Goal: Navigation & Orientation: Find specific page/section

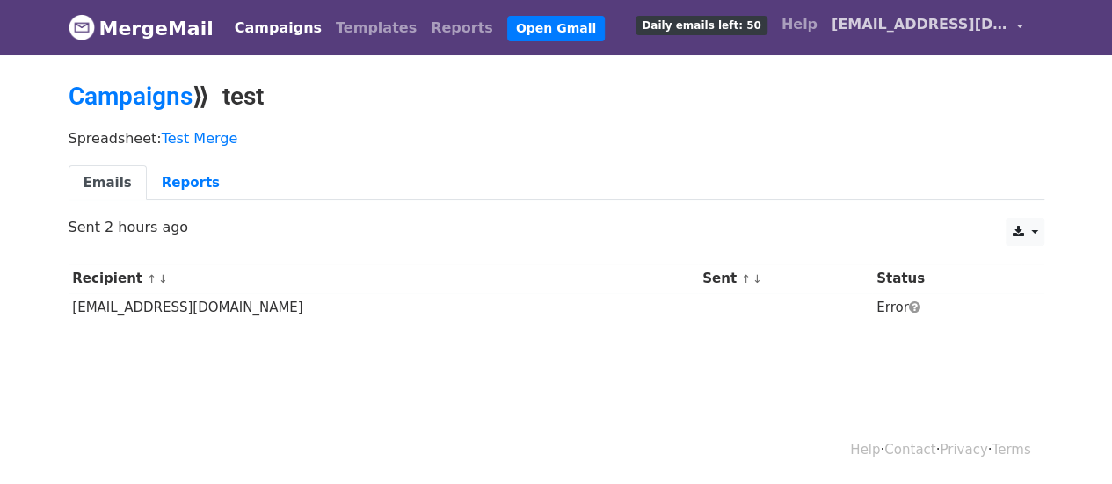
click at [1014, 25] on link "[EMAIL_ADDRESS][DOMAIN_NAME]" at bounding box center [928, 27] width 206 height 41
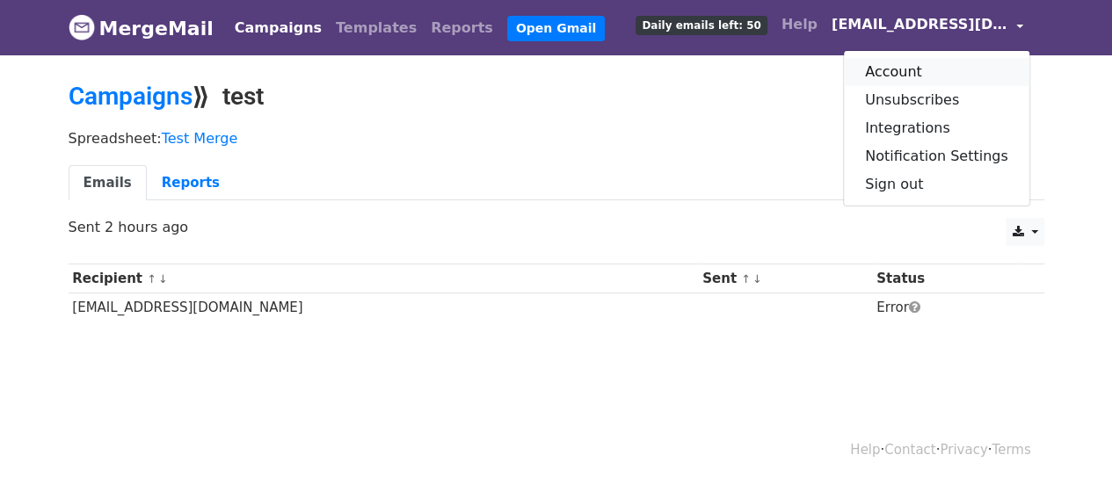
click at [903, 71] on link "Account" at bounding box center [936, 72] width 185 height 28
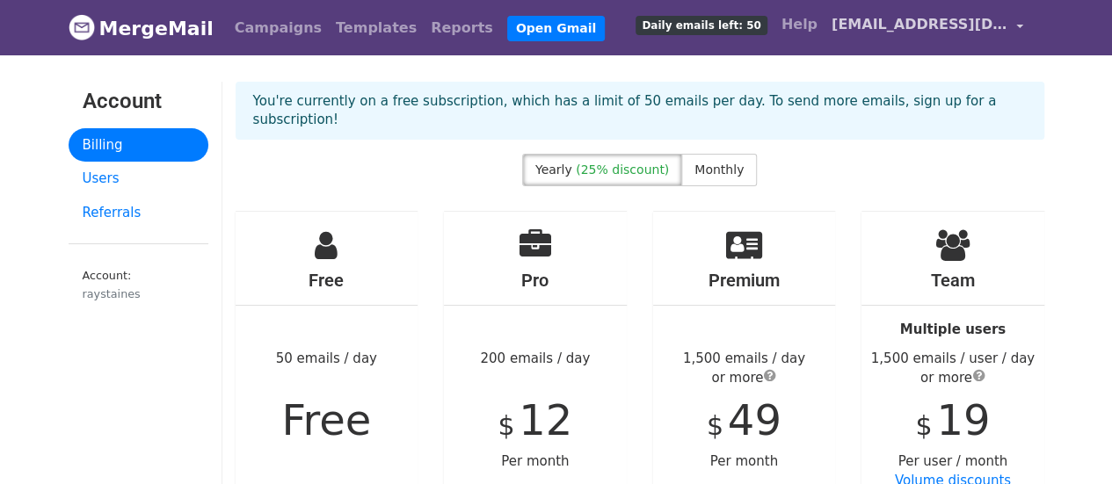
click at [1016, 25] on link "[EMAIL_ADDRESS][DOMAIN_NAME]" at bounding box center [928, 27] width 206 height 41
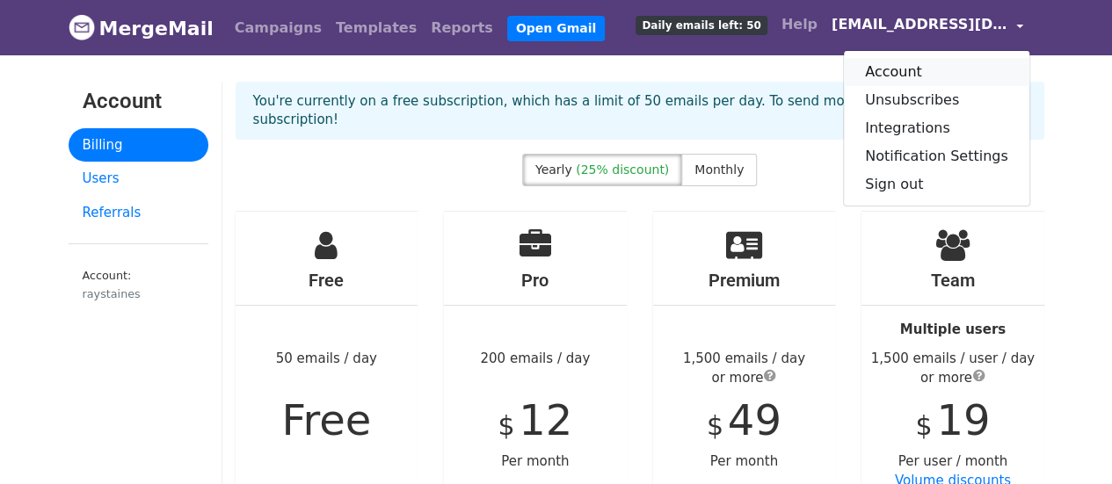
click at [926, 76] on link "Account" at bounding box center [936, 72] width 185 height 28
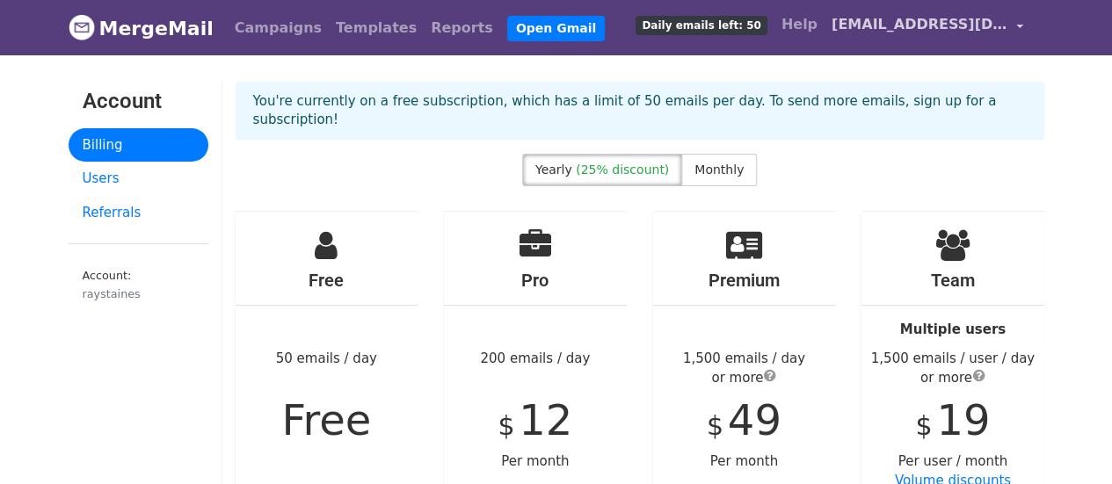
click at [1018, 27] on link "[EMAIL_ADDRESS][DOMAIN_NAME]" at bounding box center [928, 27] width 206 height 41
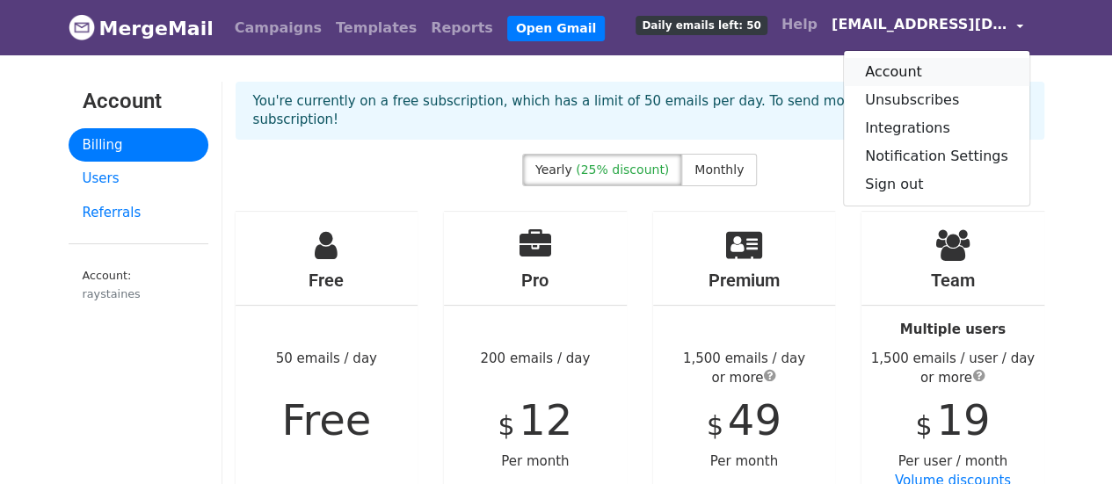
click at [902, 73] on link "Account" at bounding box center [936, 72] width 185 height 28
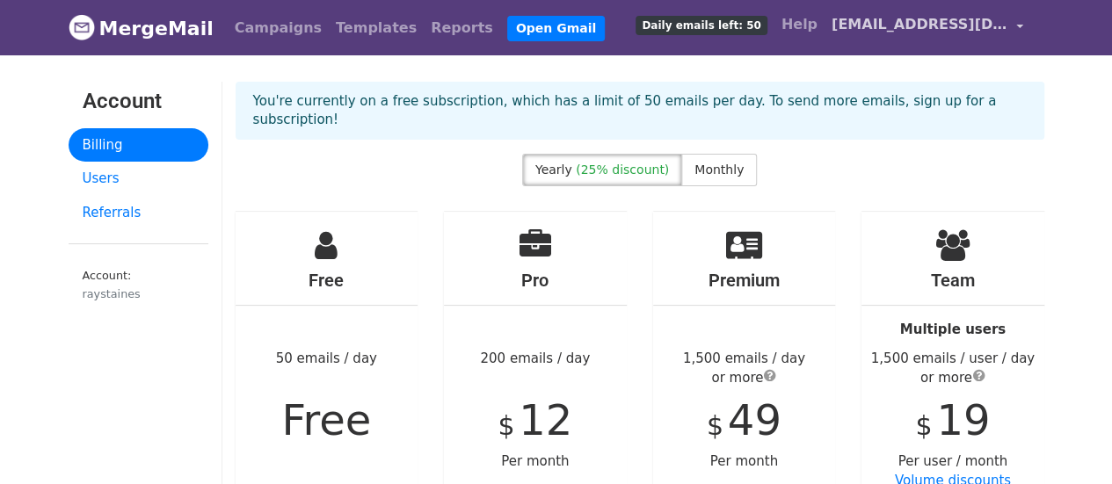
click at [1017, 23] on link "[EMAIL_ADDRESS][DOMAIN_NAME]" at bounding box center [928, 27] width 206 height 41
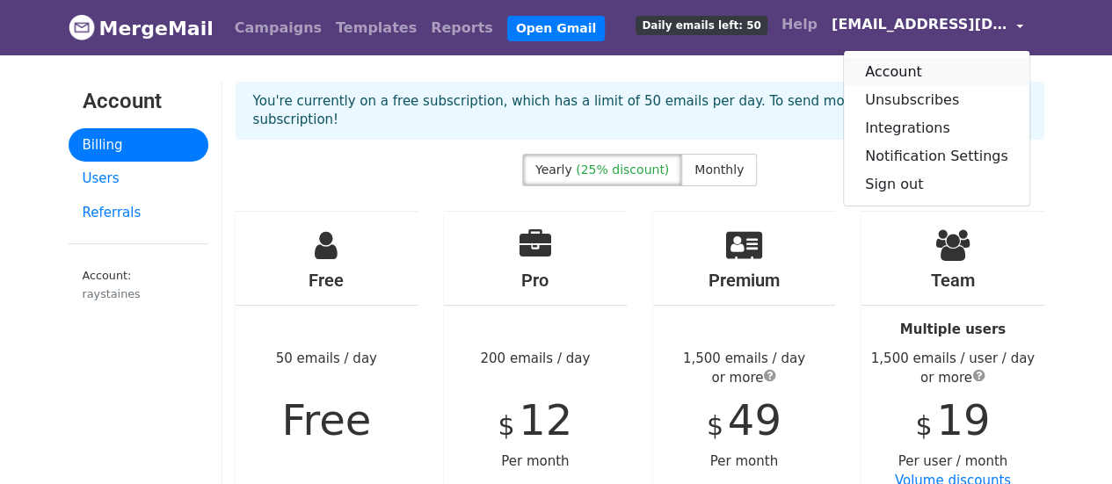
click at [907, 68] on link "Account" at bounding box center [936, 72] width 185 height 28
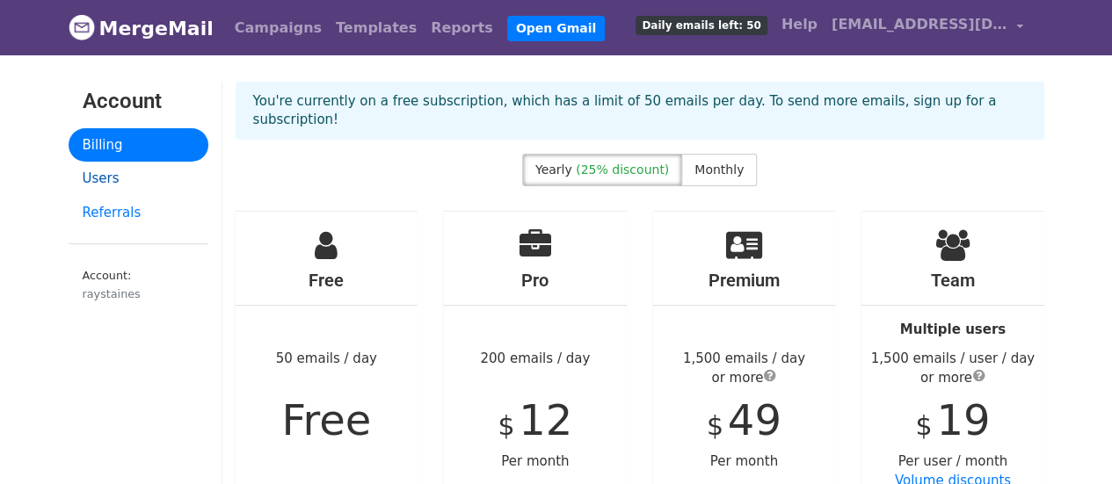
click at [97, 181] on link "Users" at bounding box center [139, 179] width 140 height 34
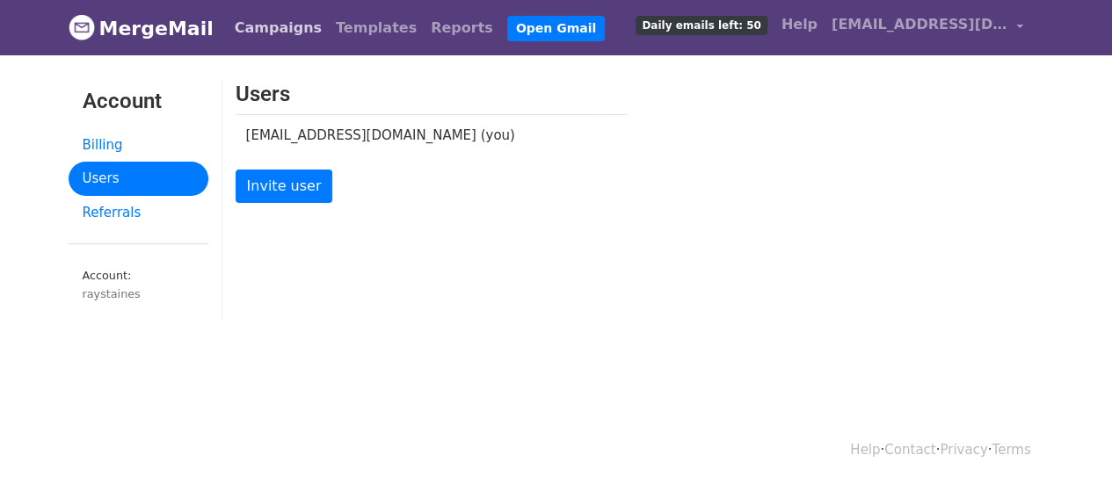
click at [274, 29] on link "Campaigns" at bounding box center [278, 28] width 101 height 35
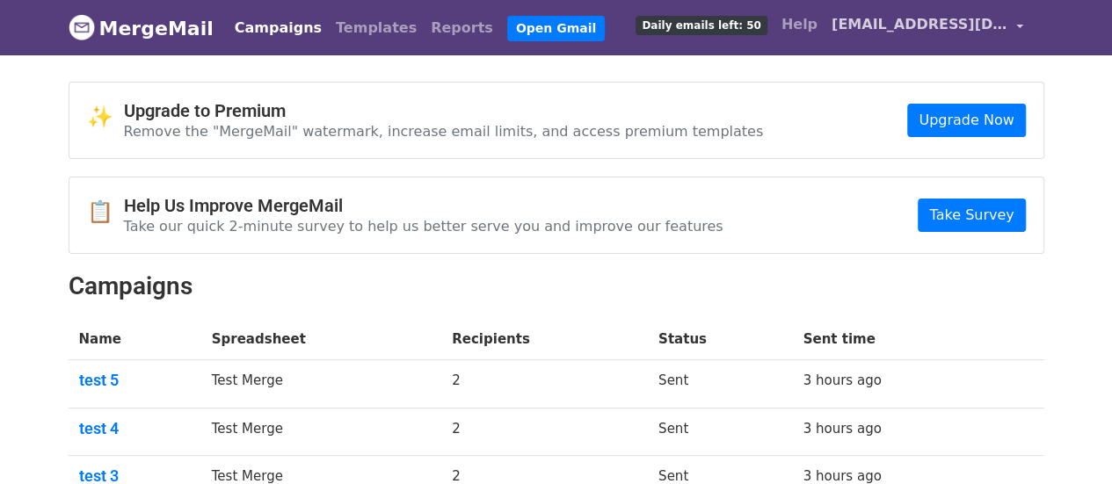
click at [1011, 25] on link "[EMAIL_ADDRESS][DOMAIN_NAME]" at bounding box center [928, 27] width 206 height 41
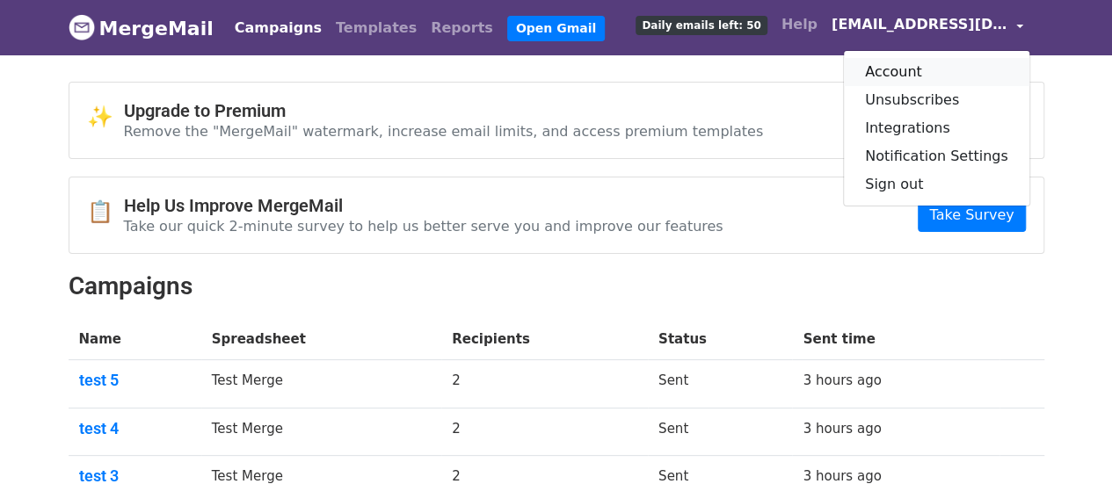
click at [941, 69] on link "Account" at bounding box center [936, 72] width 185 height 28
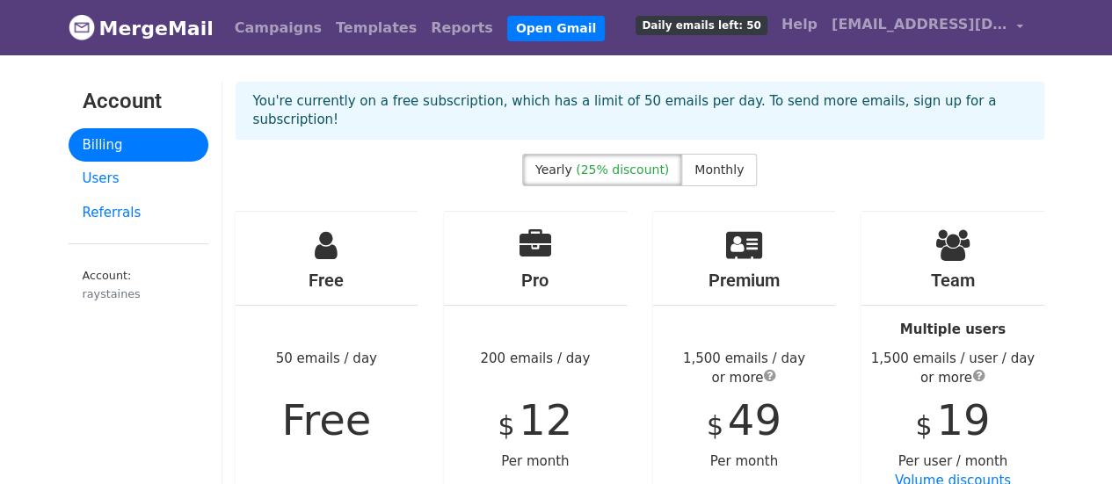
click at [113, 294] on div "raystaines" at bounding box center [139, 294] width 112 height 17
click at [85, 29] on img at bounding box center [82, 27] width 26 height 26
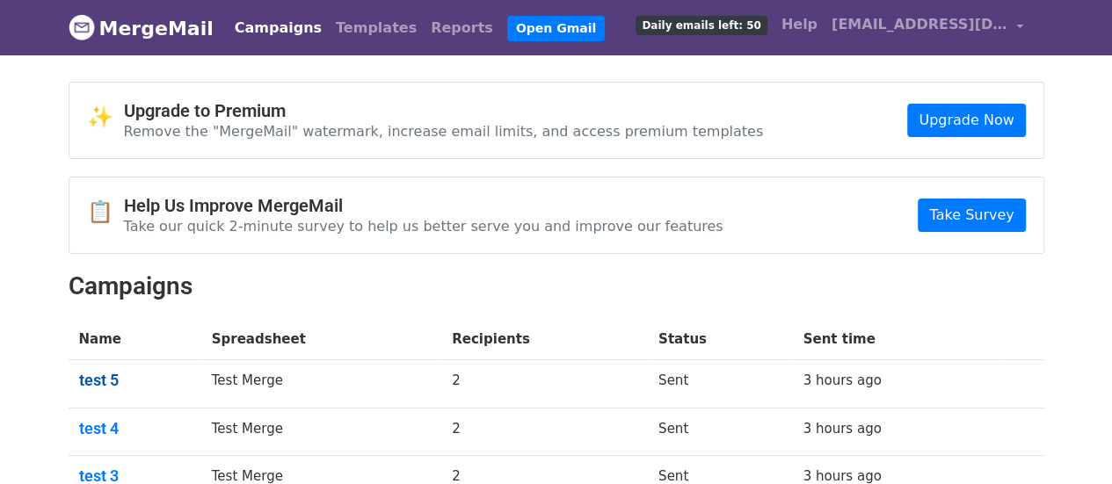
click at [98, 374] on link "test 5" at bounding box center [135, 380] width 112 height 19
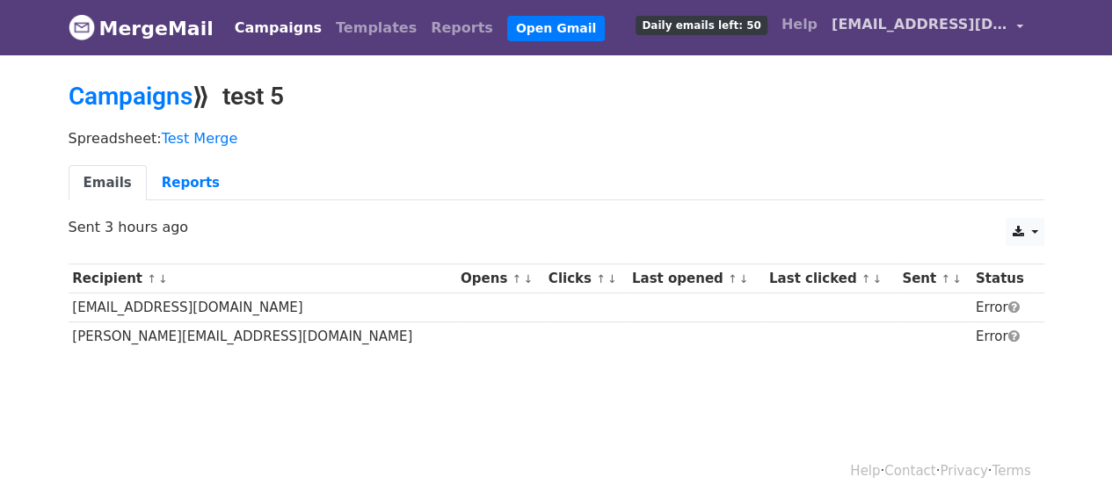
click at [1020, 22] on link "[EMAIL_ADDRESS][DOMAIN_NAME]" at bounding box center [928, 27] width 206 height 41
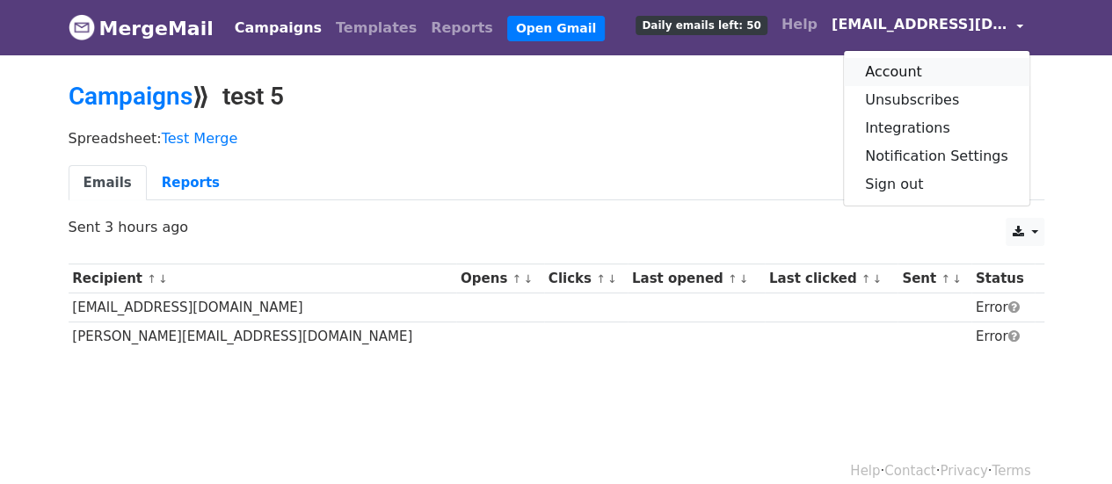
click at [904, 72] on link "Account" at bounding box center [936, 72] width 185 height 28
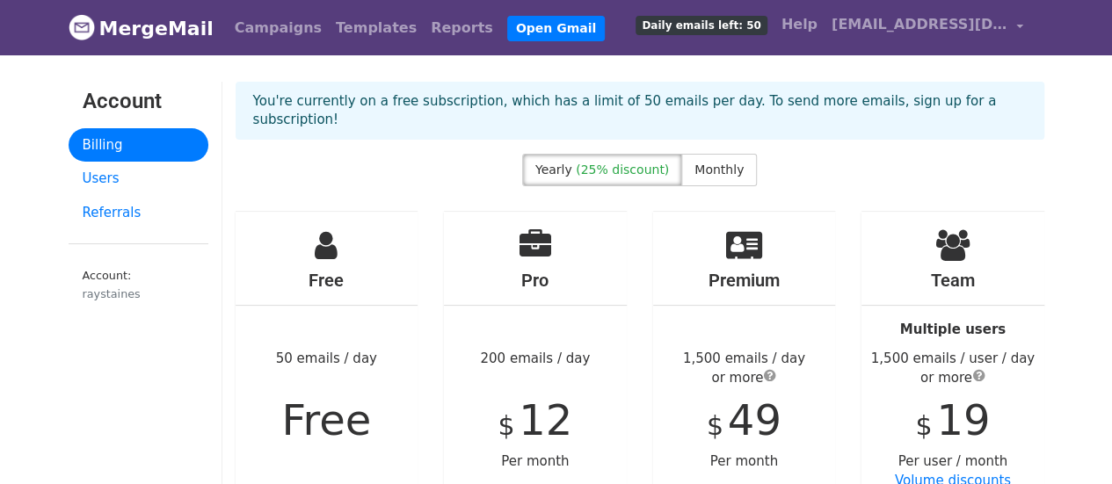
click at [79, 24] on img at bounding box center [82, 27] width 26 height 26
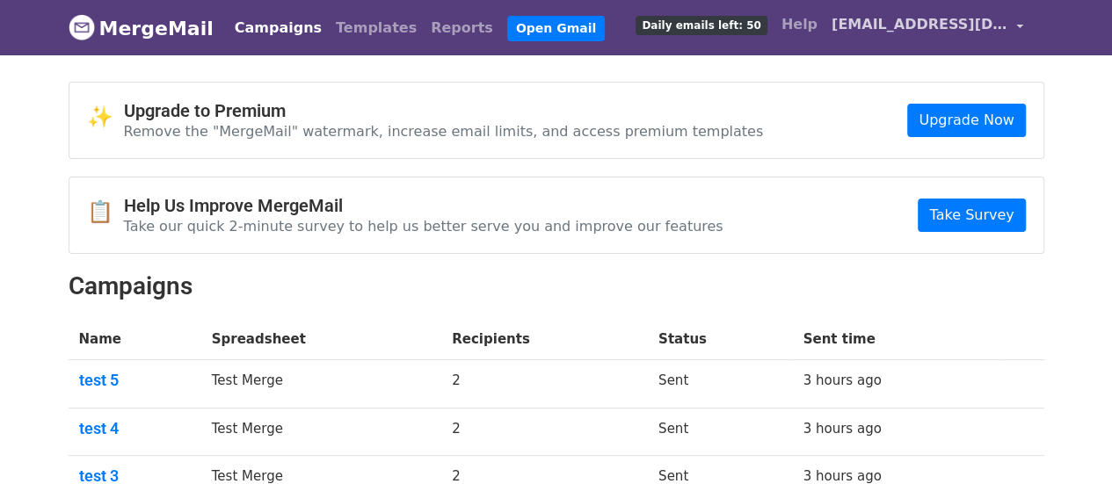
click at [897, 24] on span "[EMAIL_ADDRESS][DOMAIN_NAME]" at bounding box center [920, 24] width 176 height 21
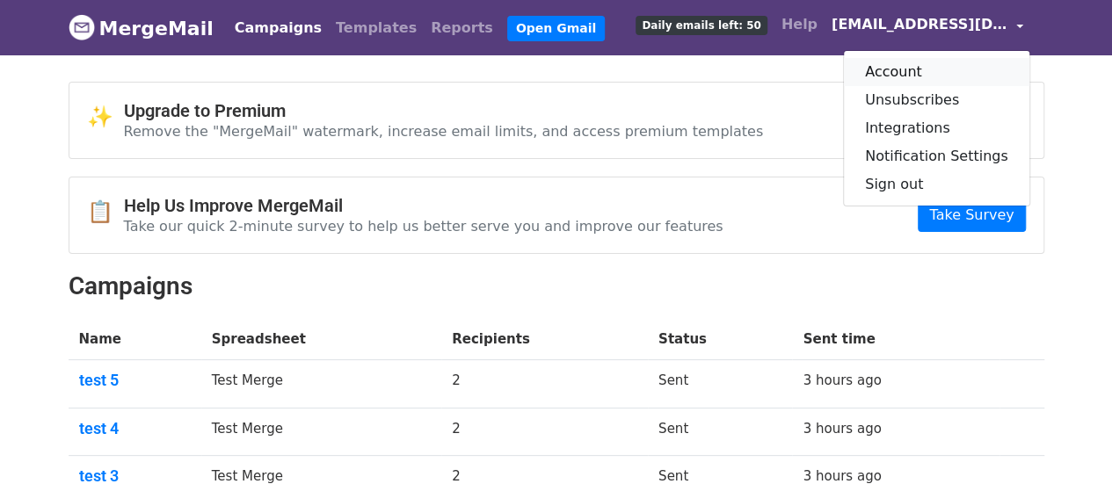
click at [900, 75] on link "Account" at bounding box center [936, 72] width 185 height 28
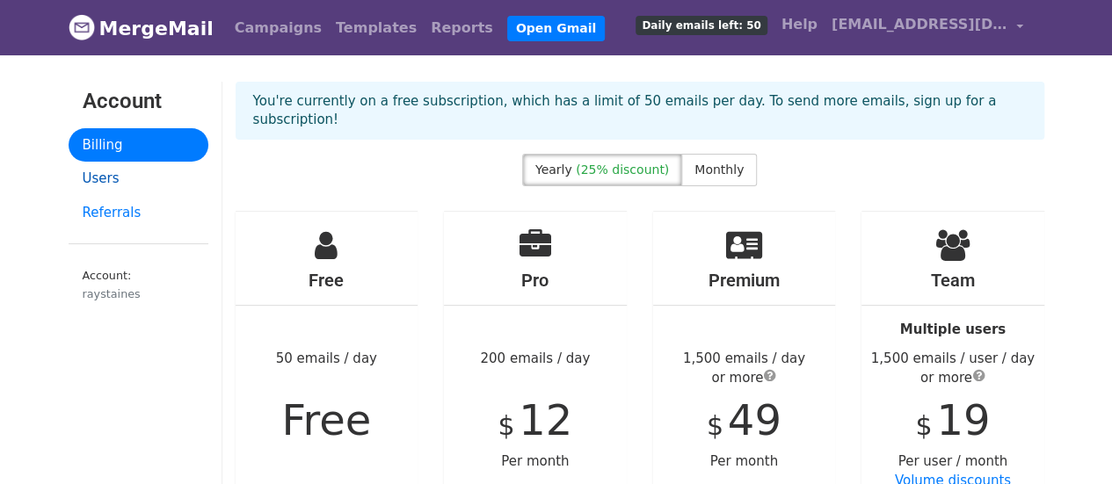
click at [117, 177] on link "Users" at bounding box center [139, 179] width 140 height 34
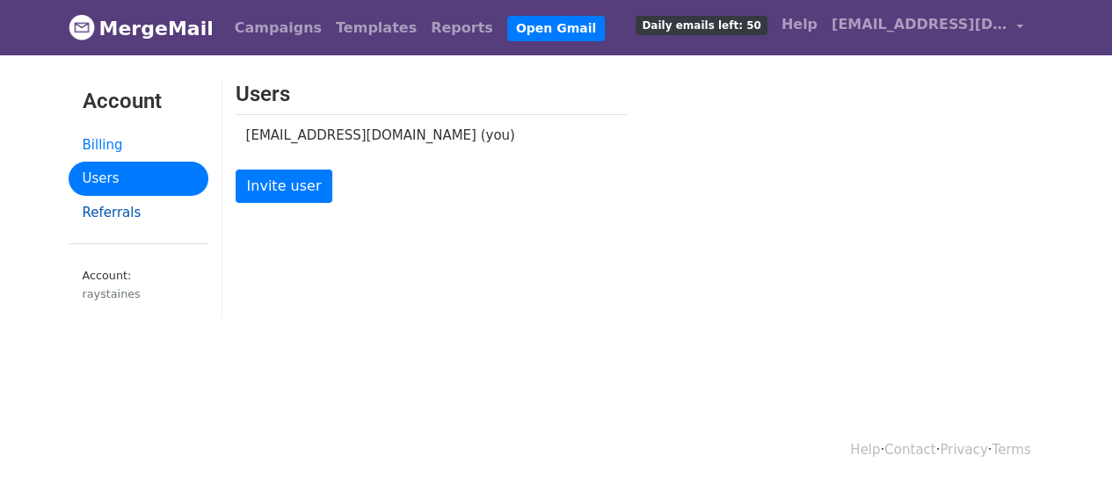
click at [97, 215] on link "Referrals" at bounding box center [139, 213] width 140 height 34
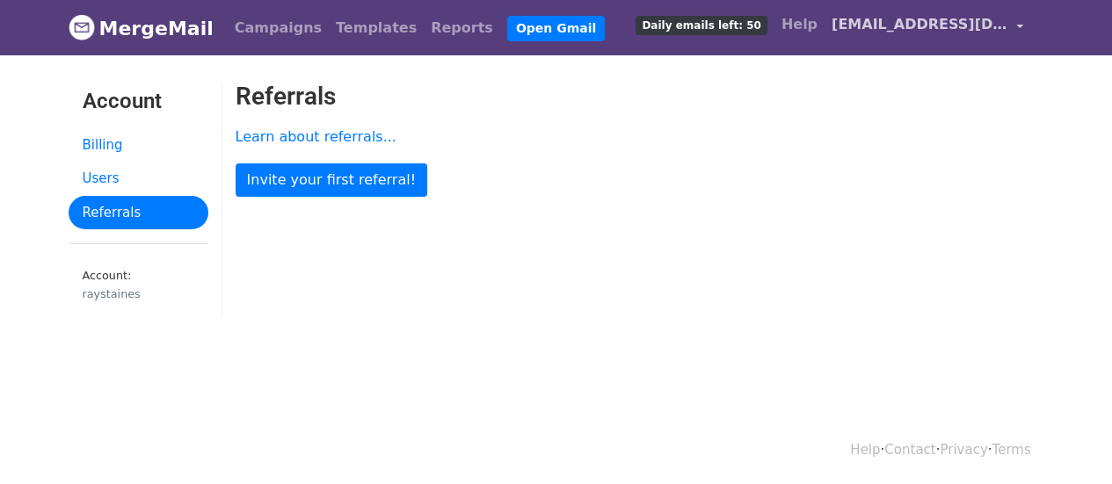
click at [1018, 22] on link "[EMAIL_ADDRESS][DOMAIN_NAME]" at bounding box center [928, 27] width 206 height 41
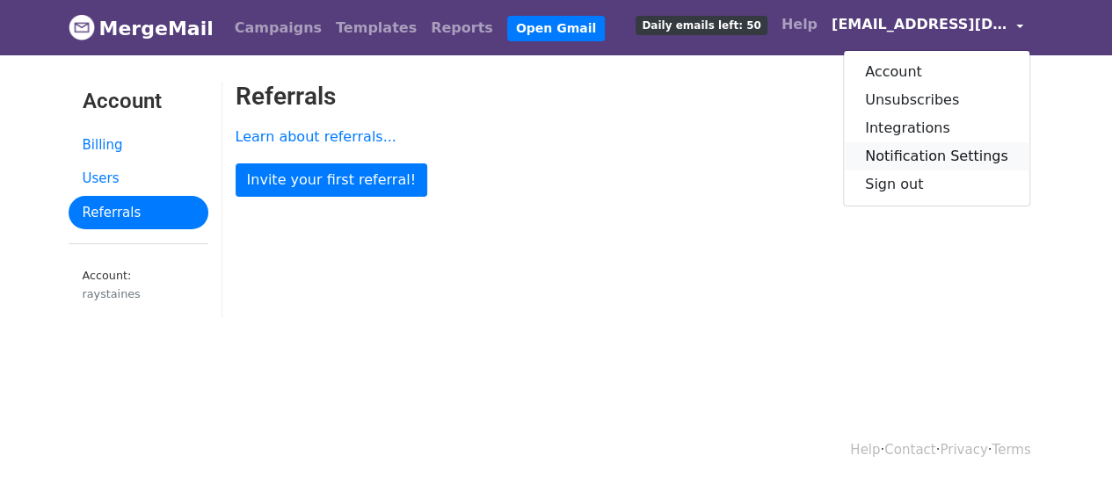
click at [945, 160] on link "Notification Settings" at bounding box center [936, 156] width 185 height 28
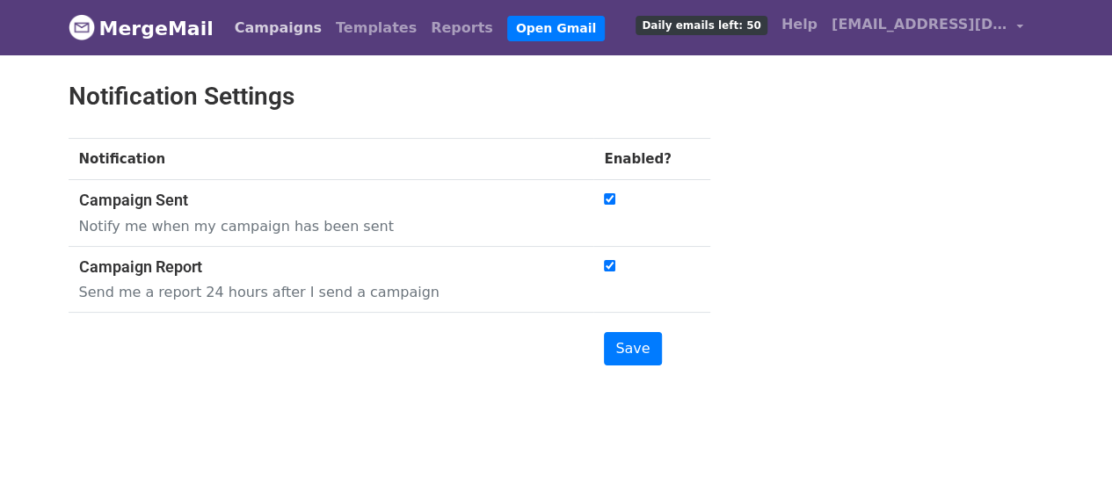
click at [267, 34] on link "Campaigns" at bounding box center [278, 28] width 101 height 35
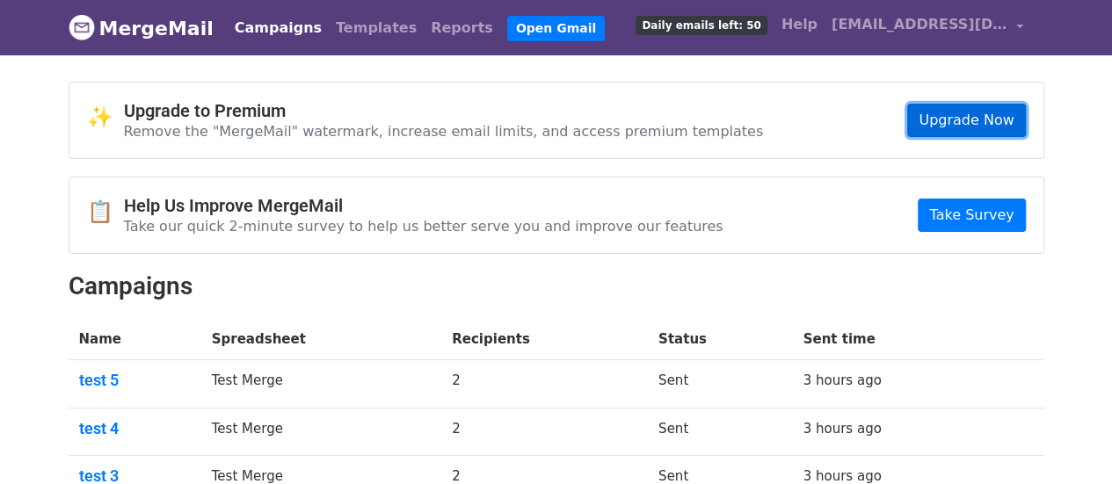
click at [975, 120] on link "Upgrade Now" at bounding box center [966, 120] width 118 height 33
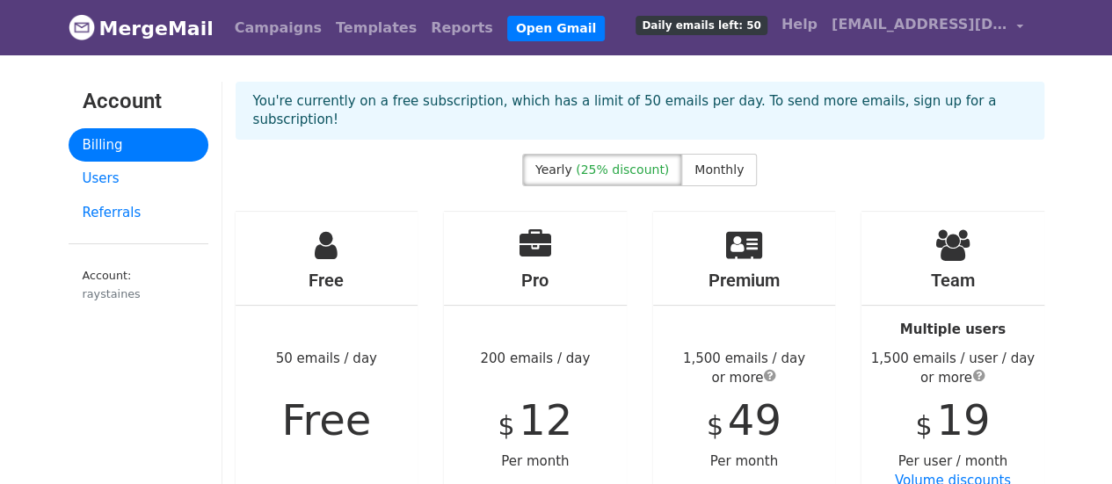
click at [113, 280] on small "Account: raystaines" at bounding box center [139, 285] width 112 height 33
click at [105, 296] on div "raystaines" at bounding box center [139, 294] width 112 height 17
click at [93, 181] on link "Users" at bounding box center [139, 179] width 140 height 34
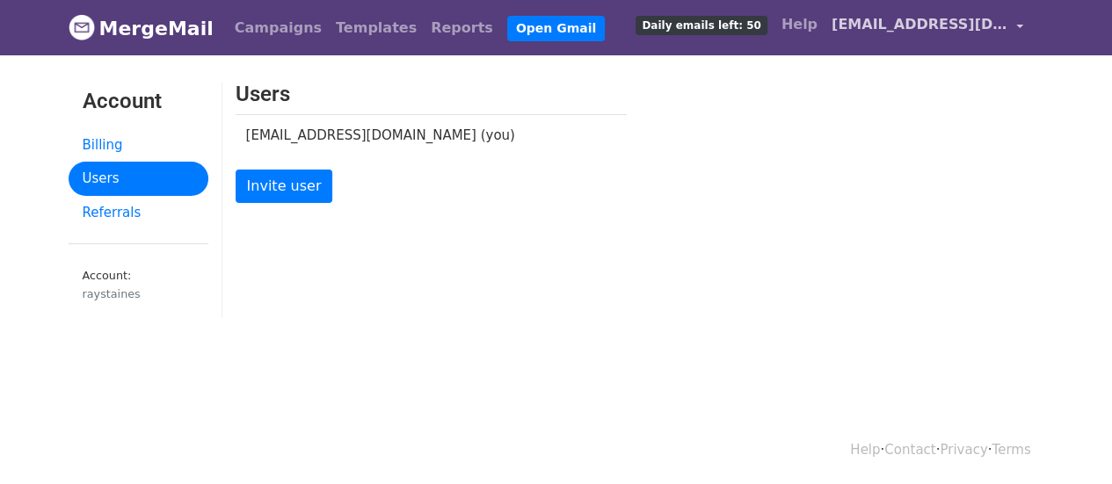
click at [1021, 22] on link "[EMAIL_ADDRESS][DOMAIN_NAME]" at bounding box center [928, 27] width 206 height 41
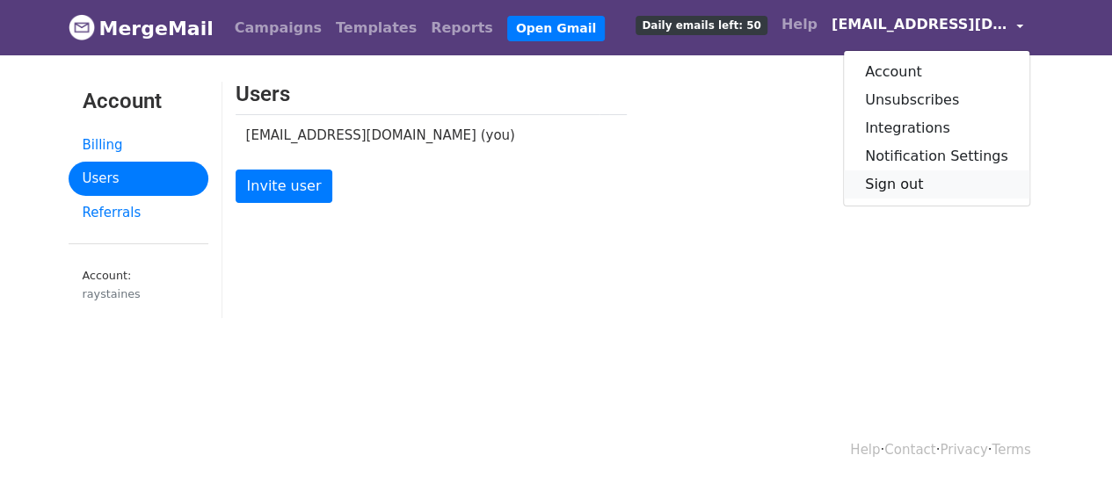
click at [904, 184] on link "Sign out" at bounding box center [936, 185] width 185 height 28
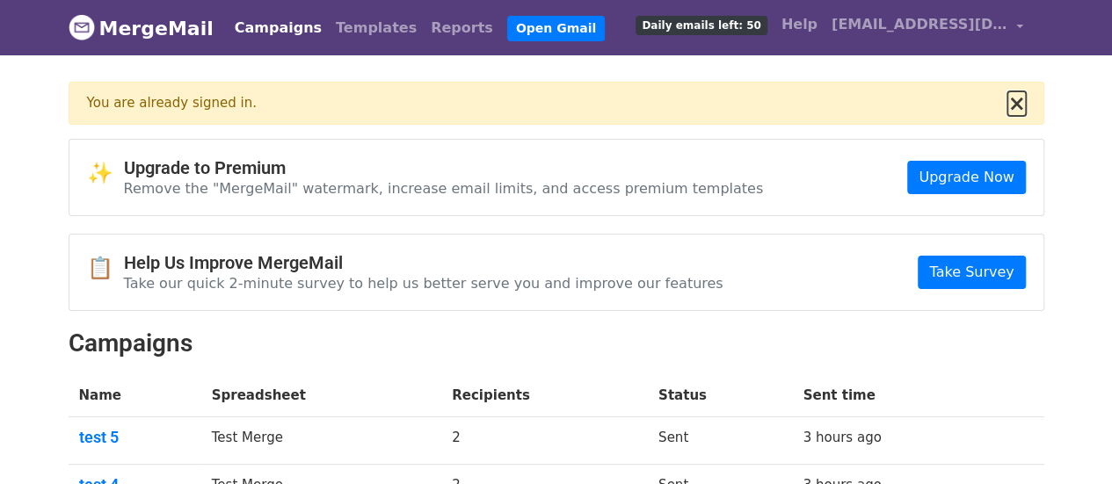
click at [1017, 103] on button "×" at bounding box center [1016, 103] width 18 height 21
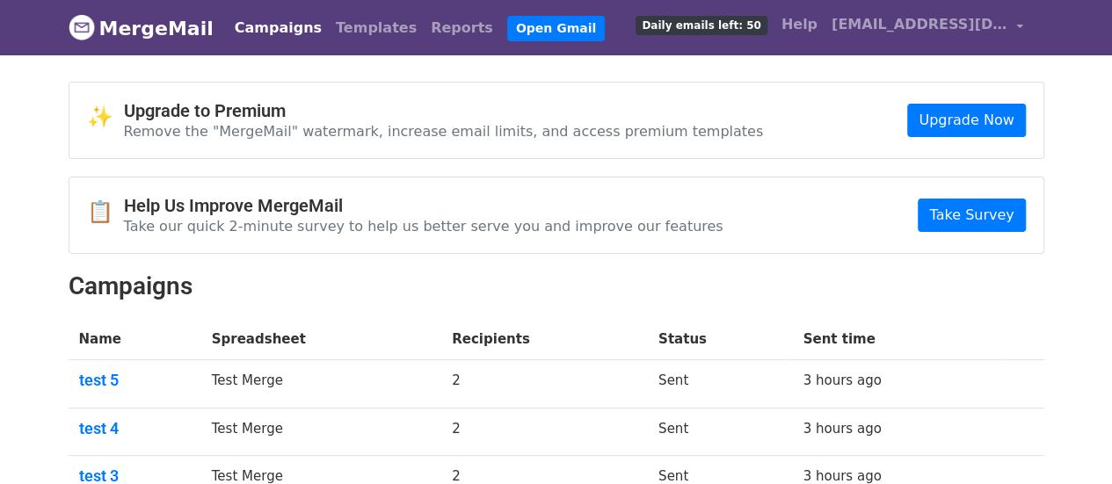
click at [79, 25] on img at bounding box center [82, 27] width 26 height 26
click at [1015, 22] on link "[EMAIL_ADDRESS][DOMAIN_NAME]" at bounding box center [928, 27] width 206 height 41
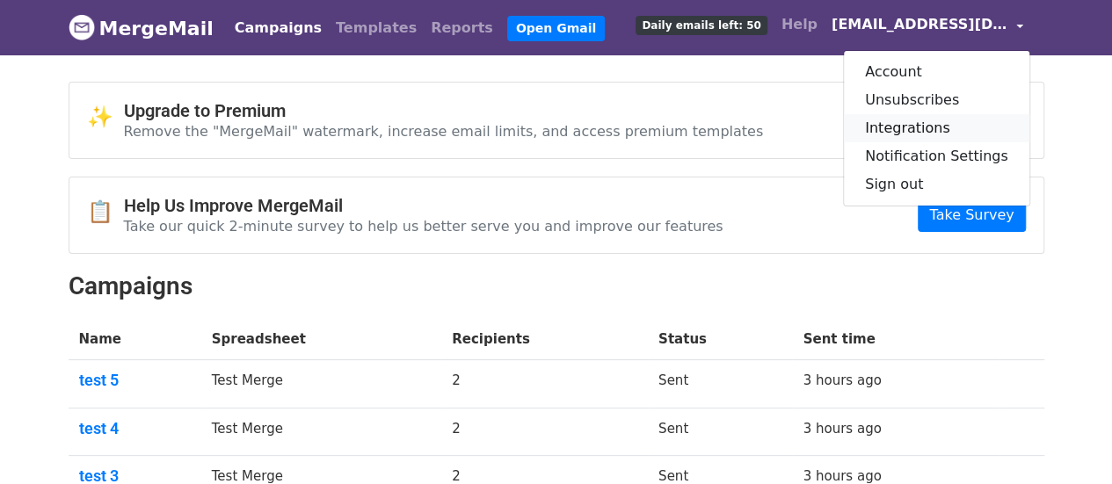
click at [944, 130] on link "Integrations" at bounding box center [936, 128] width 185 height 28
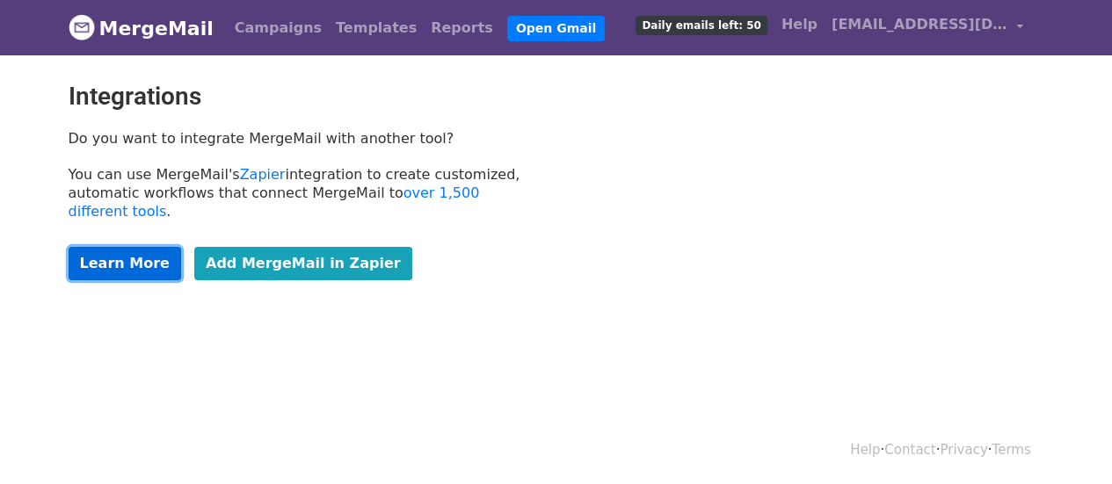
click at [123, 247] on link "Learn More" at bounding box center [125, 263] width 113 height 33
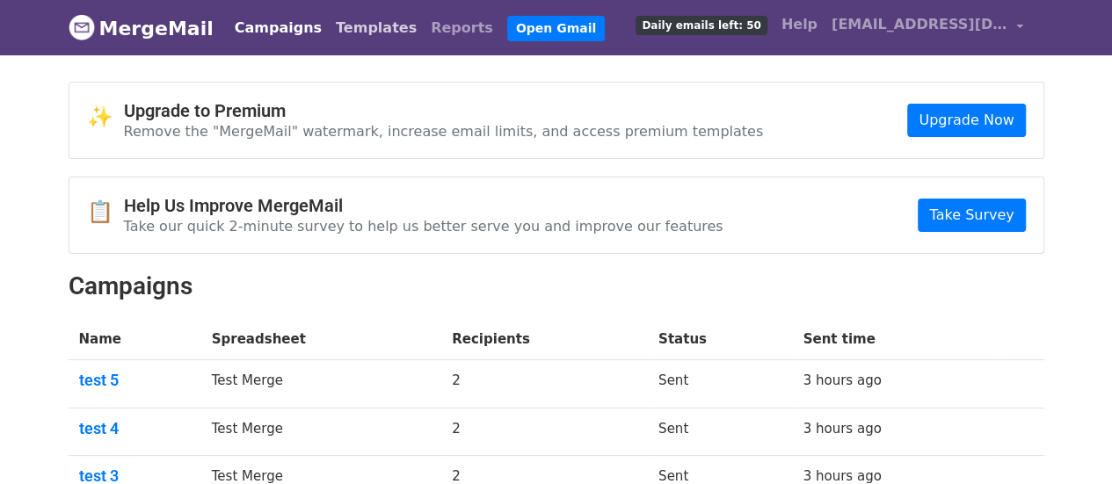
click at [362, 27] on link "Templates" at bounding box center [376, 28] width 95 height 35
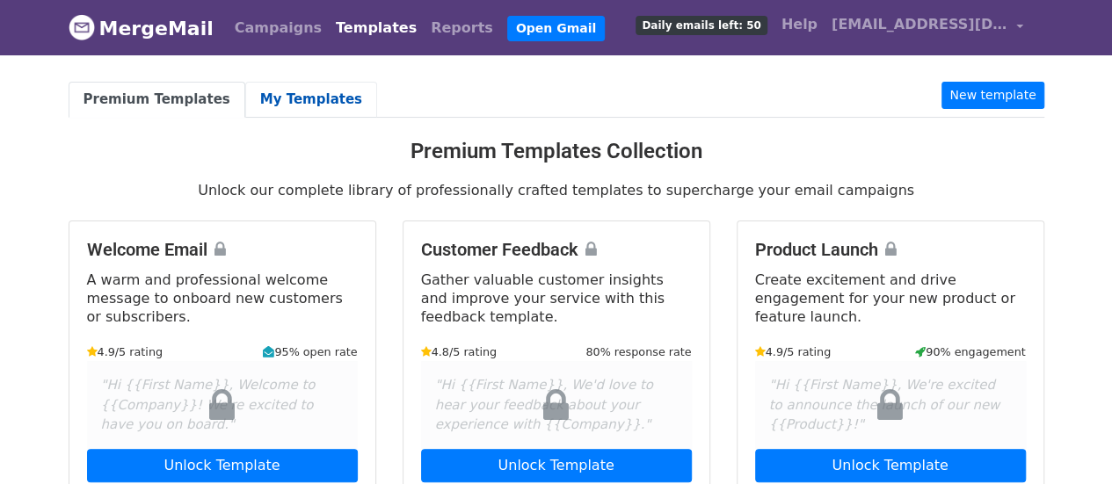
click at [313, 98] on link "My Templates" at bounding box center [311, 100] width 132 height 36
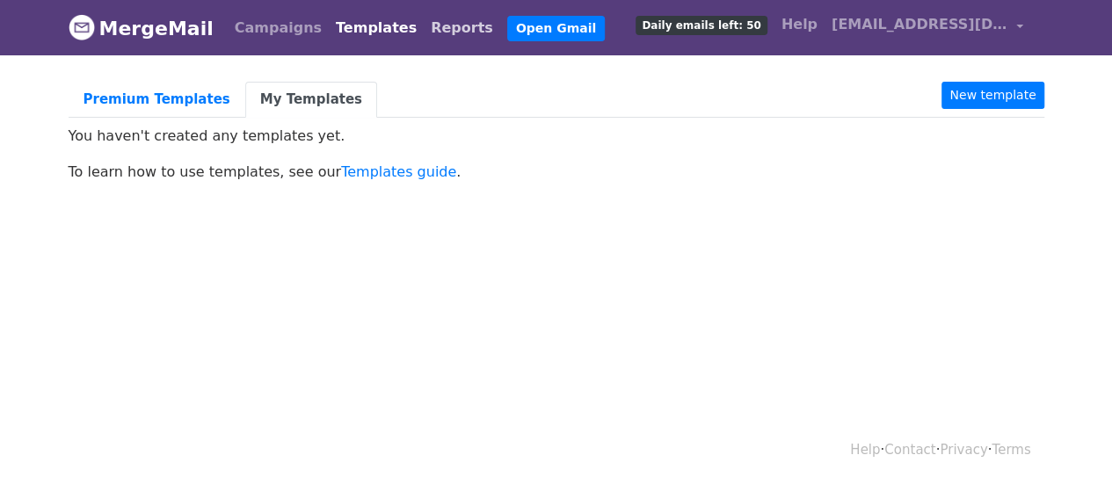
click at [424, 32] on link "Reports" at bounding box center [462, 28] width 76 height 35
click at [510, 303] on html "MergeMail Campaigns Templates Reports Open Gmail Daily emails left: 50 Help ray…" at bounding box center [556, 242] width 1112 height 484
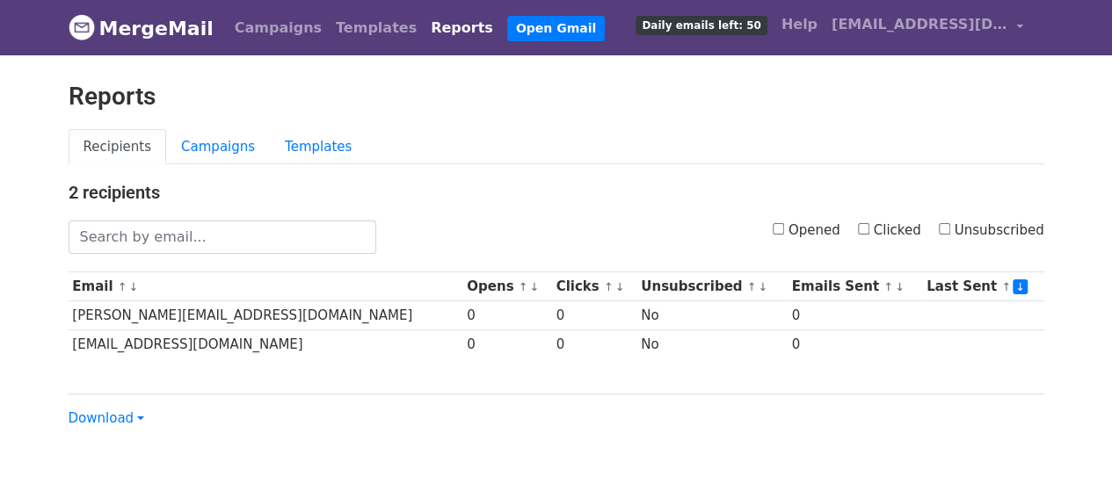
scroll to position [83, 0]
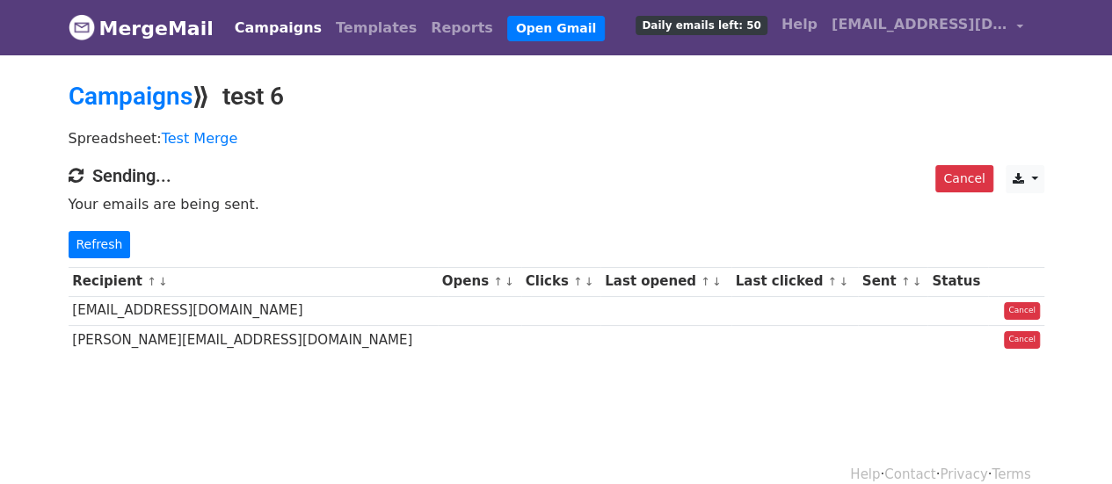
click at [557, 402] on body "MergeMail Campaigns Templates Reports Open Gmail Daily emails left: 50 Help ray…" at bounding box center [556, 219] width 1112 height 439
click at [199, 134] on link "Test Merge" at bounding box center [200, 138] width 76 height 17
click at [97, 240] on link "Refresh" at bounding box center [100, 244] width 62 height 27
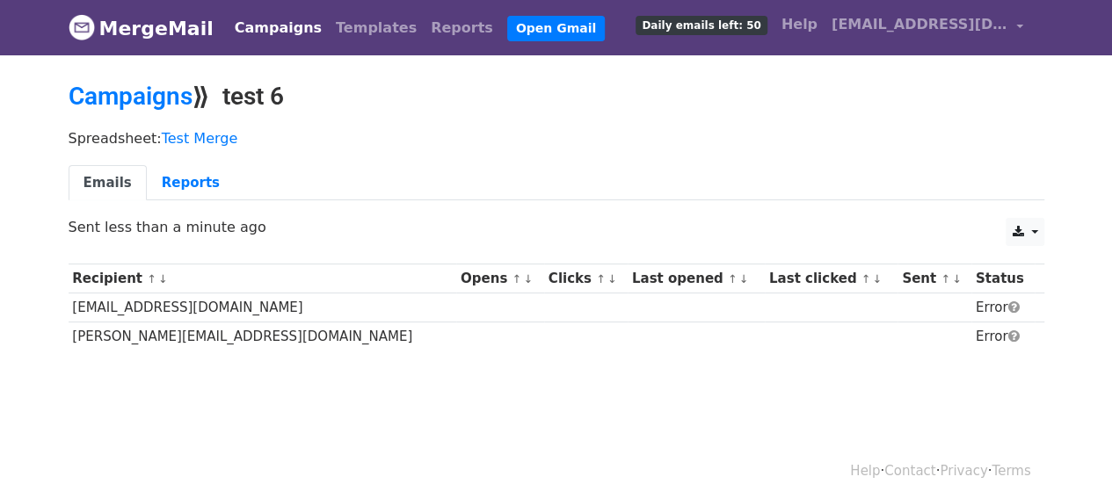
scroll to position [19, 0]
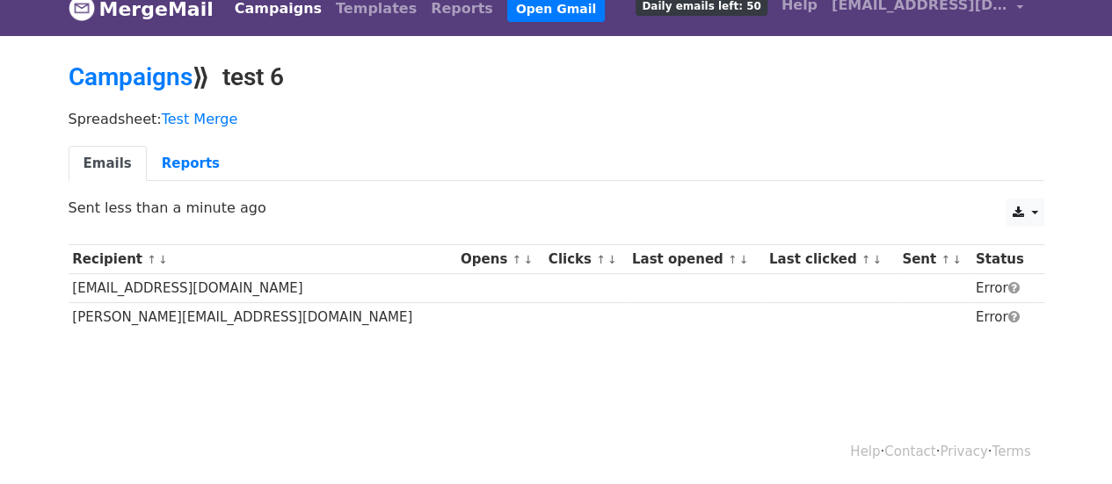
click at [762, 382] on body "MergeMail Campaigns Templates Reports Open Gmail Daily emails left: 50 Help ray…" at bounding box center [556, 198] width 1112 height 435
